Goal: Task Accomplishment & Management: Complete application form

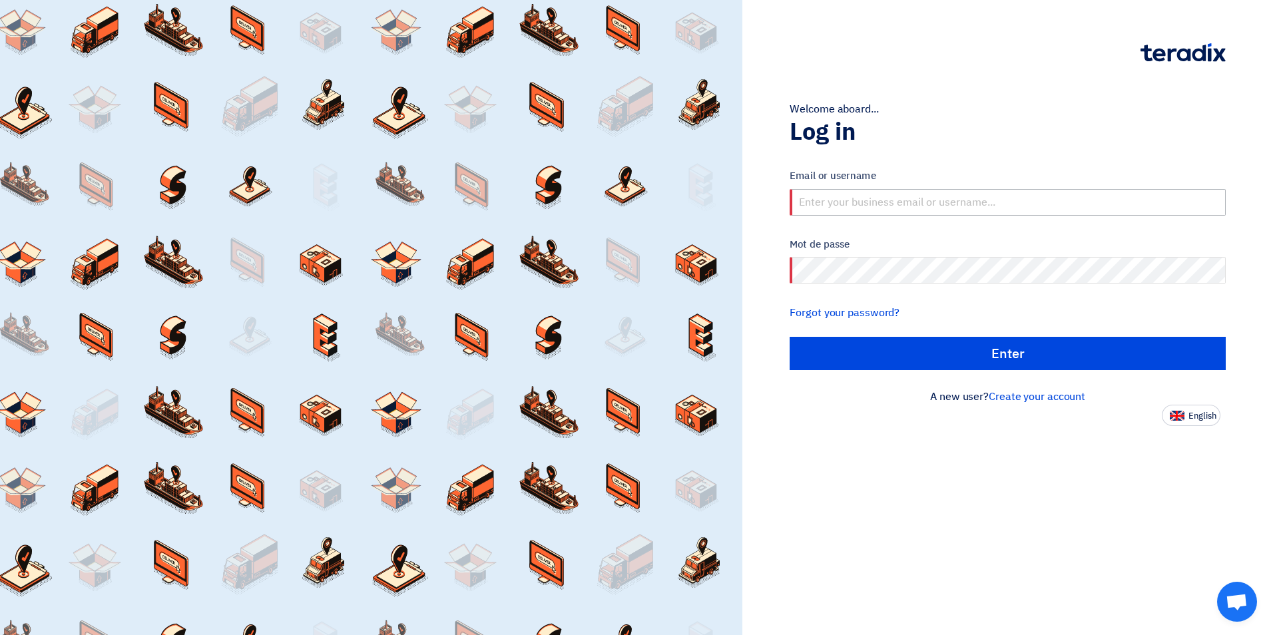
click at [947, 196] on input "text" at bounding box center [1008, 202] width 436 height 27
click at [1008, 398] on link "Create your account" at bounding box center [1037, 397] width 97 height 16
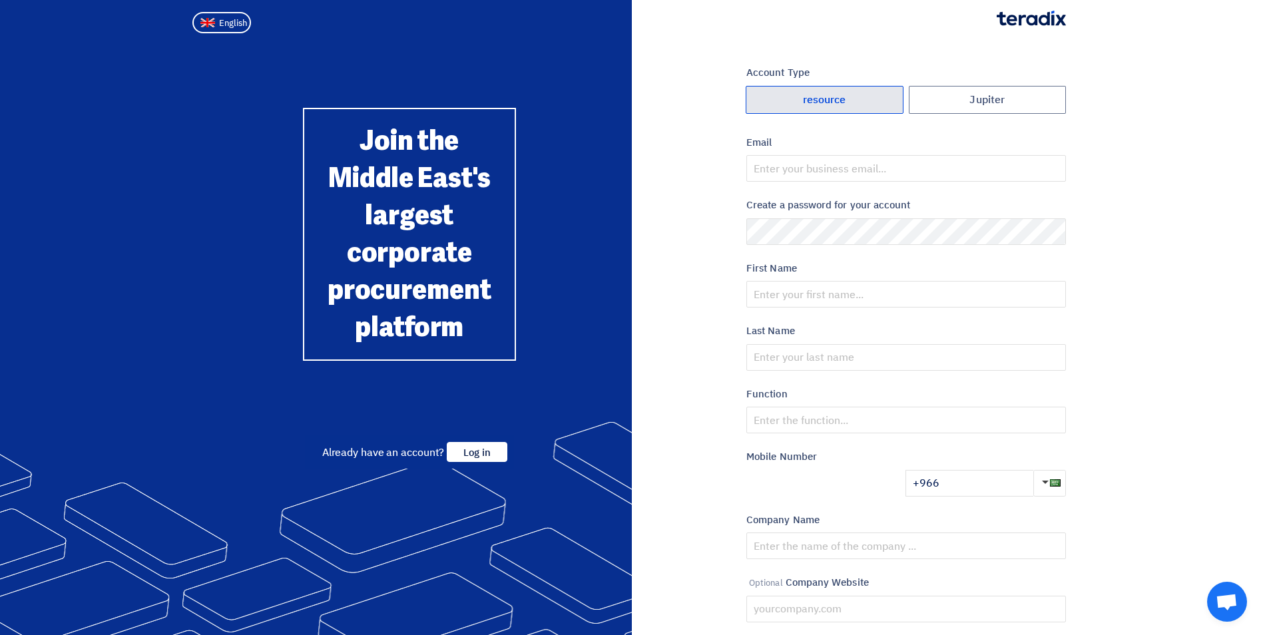
click at [795, 105] on label "resource" at bounding box center [825, 100] width 158 height 28
click at [795, 105] on input "resource" at bounding box center [824, 100] width 156 height 27
radio input "true"
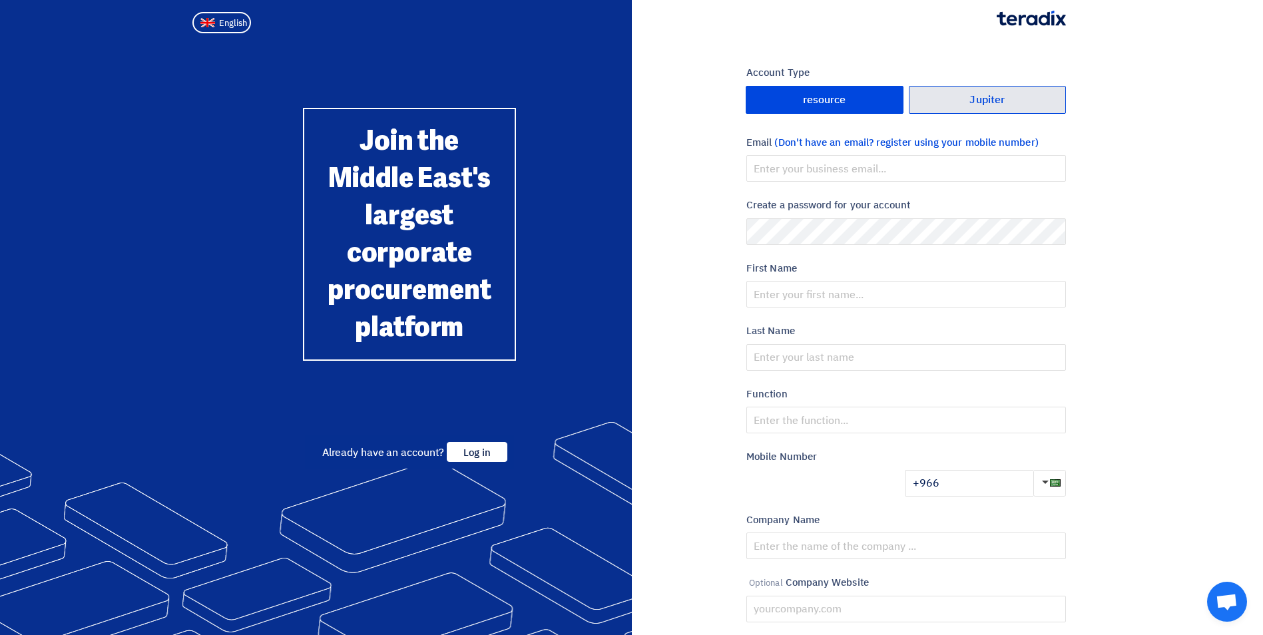
click at [966, 109] on label "Jupiter" at bounding box center [988, 100] width 158 height 28
click at [966, 109] on input "Jupiter" at bounding box center [987, 100] width 156 height 27
radio input "true"
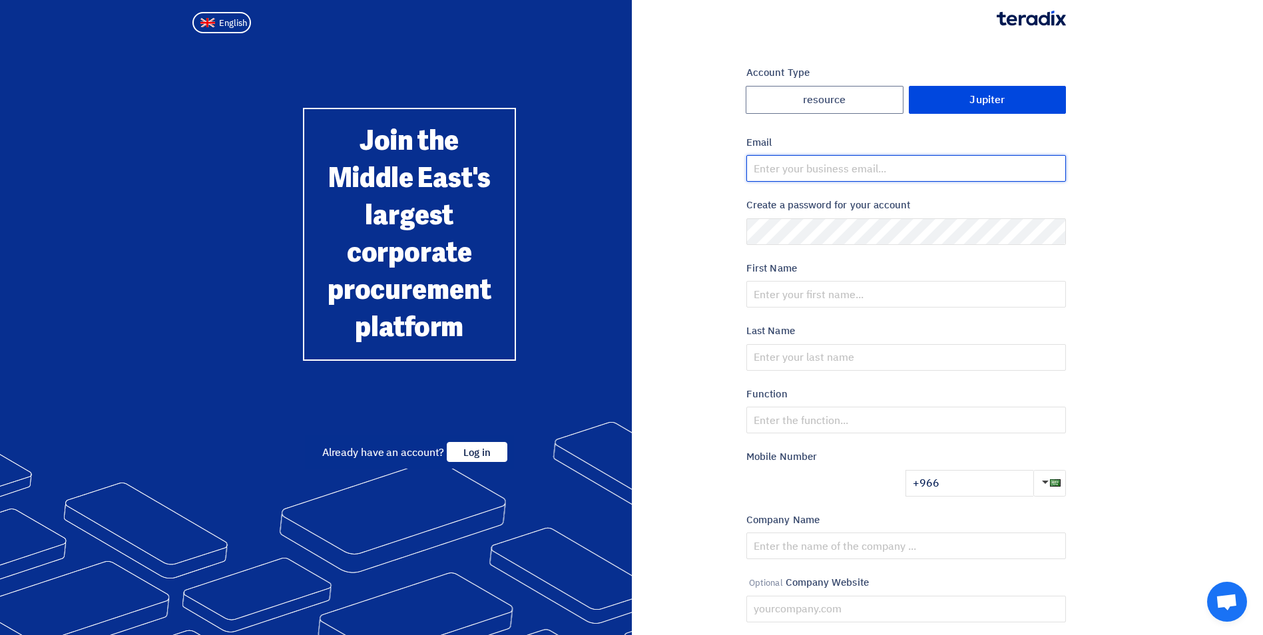
click at [766, 169] on input "email" at bounding box center [906, 168] width 320 height 27
click at [660, 189] on div "Account Type Jupiter resource Email Create a password for your account First Na…" at bounding box center [854, 384] width 445 height 638
